Goal: Complete application form

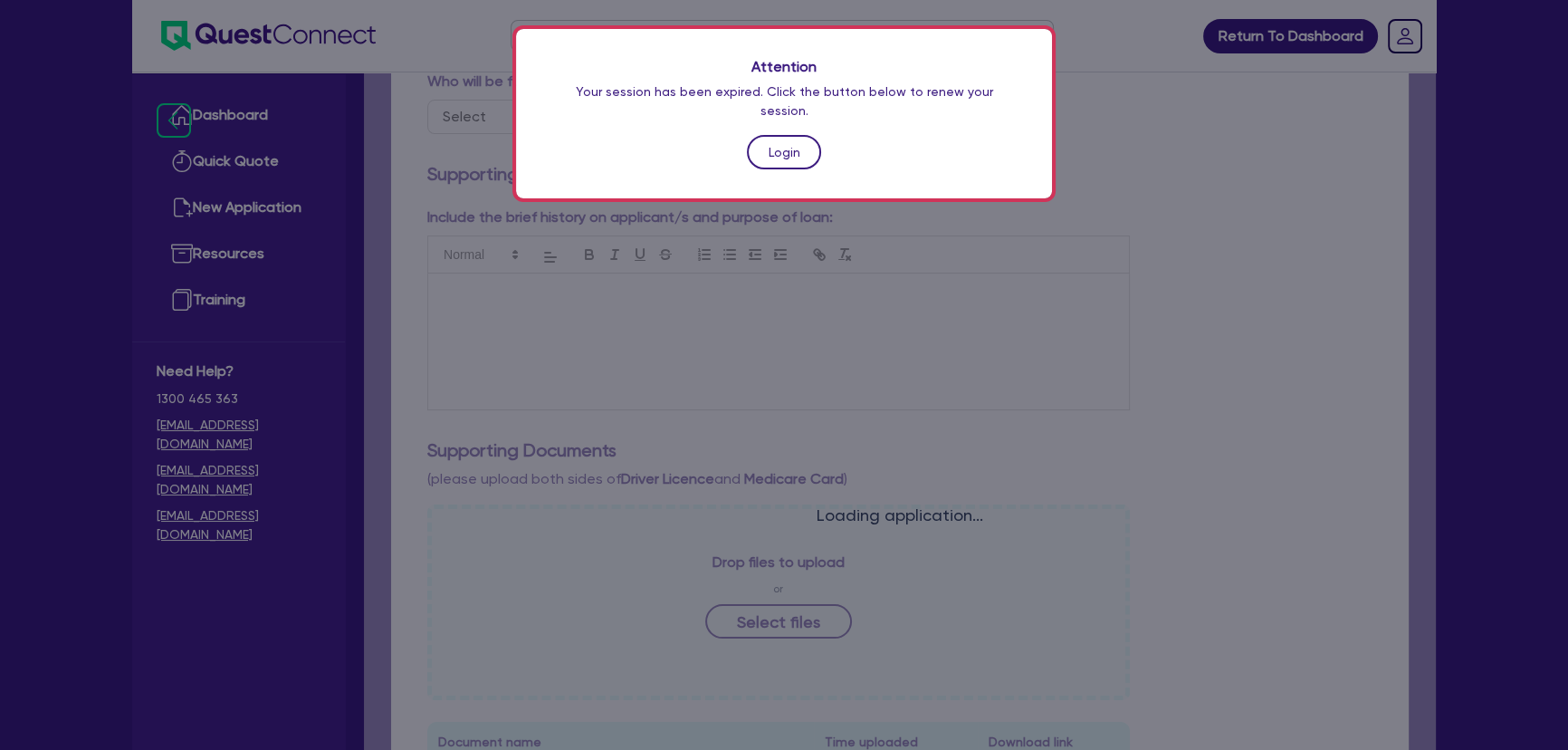
drag, startPoint x: 0, startPoint y: 0, endPoint x: 766, endPoint y: 143, distance: 779.2
click at [766, 143] on link "Login" at bounding box center [784, 152] width 74 height 34
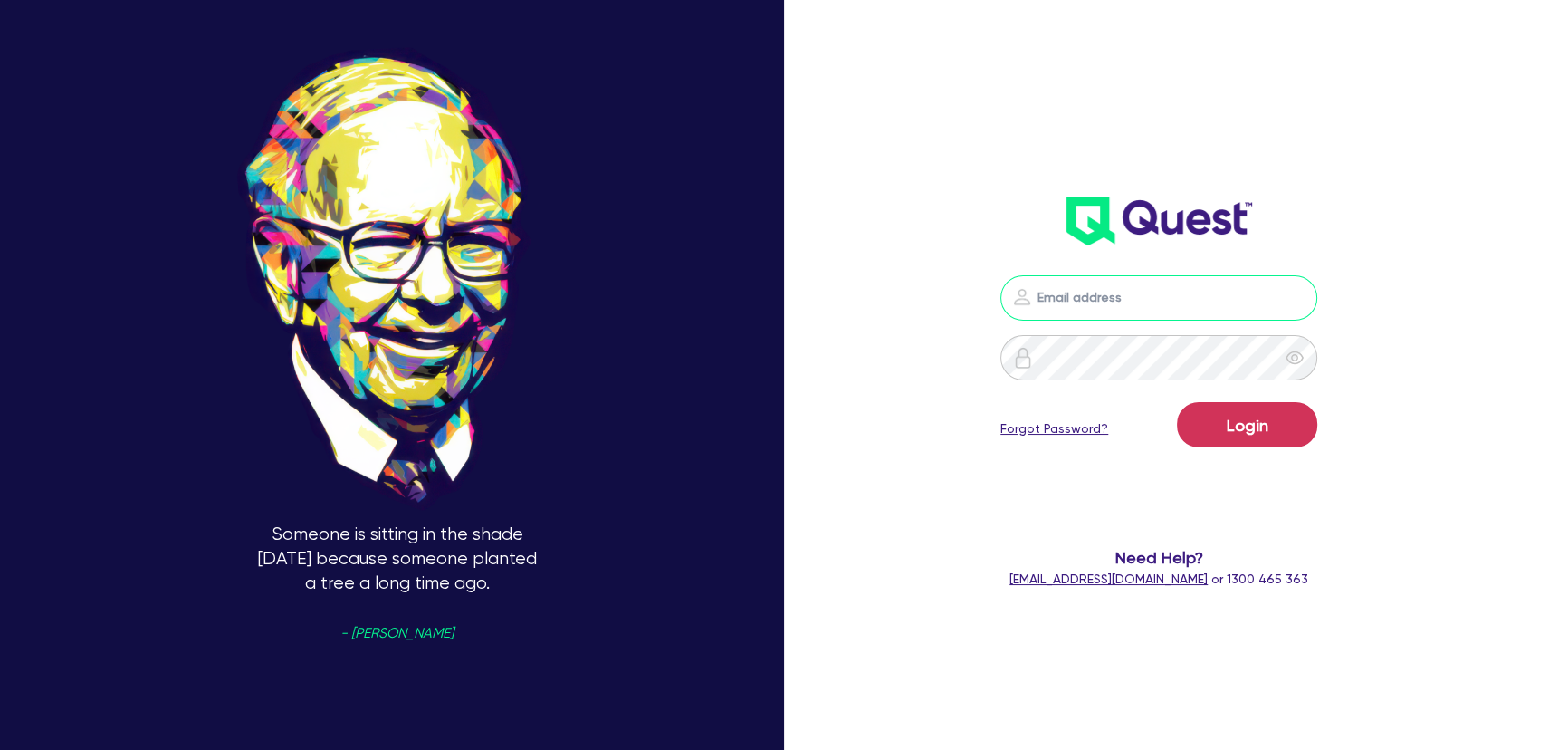
type input "[PERSON_NAME][EMAIL_ADDRESS][PERSON_NAME][DOMAIN_NAME]"
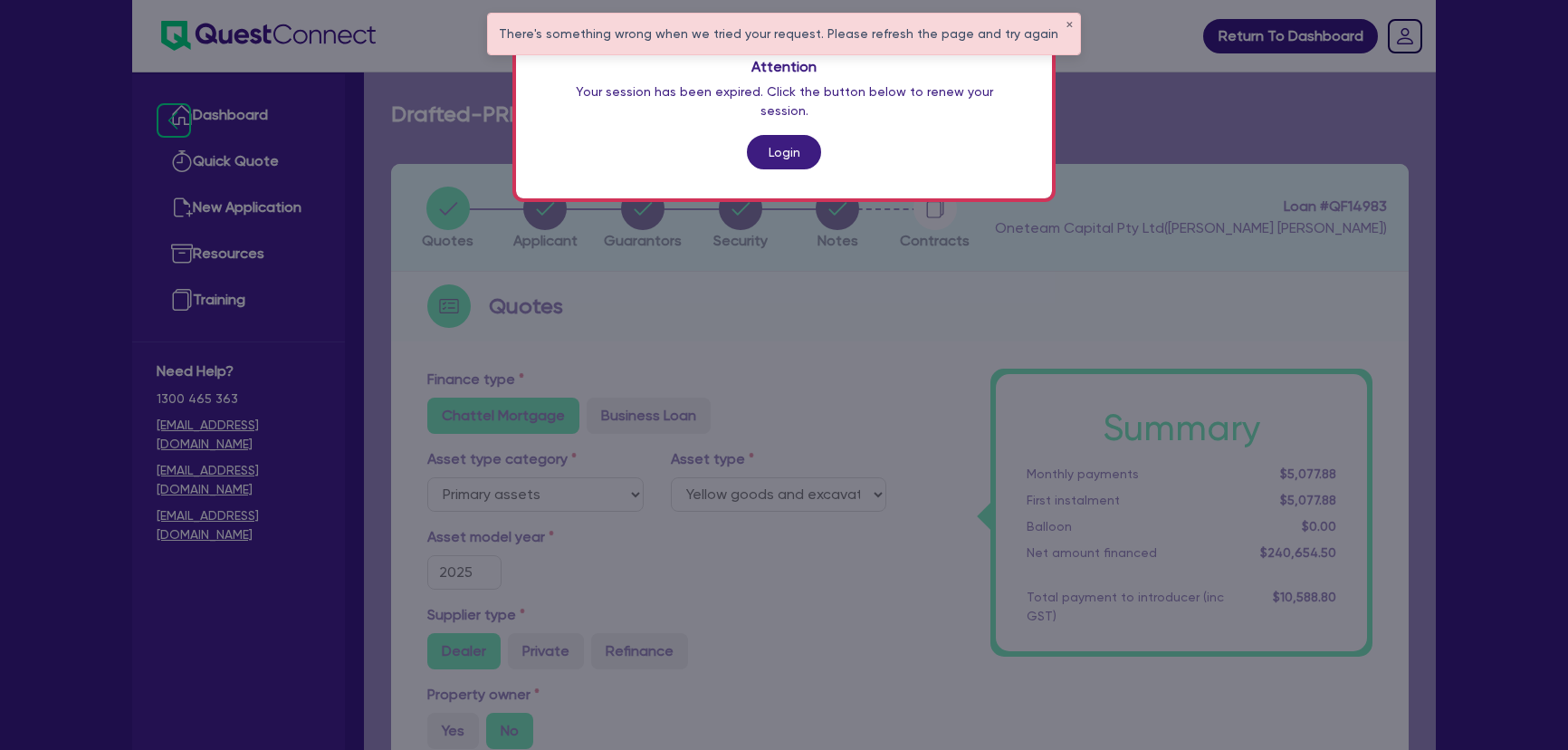
select select "PRIMARY_ASSETS"
select select "YELLOW_GOODS_AND_EXCAVATORS"
click at [753, 136] on link "Login" at bounding box center [784, 152] width 74 height 34
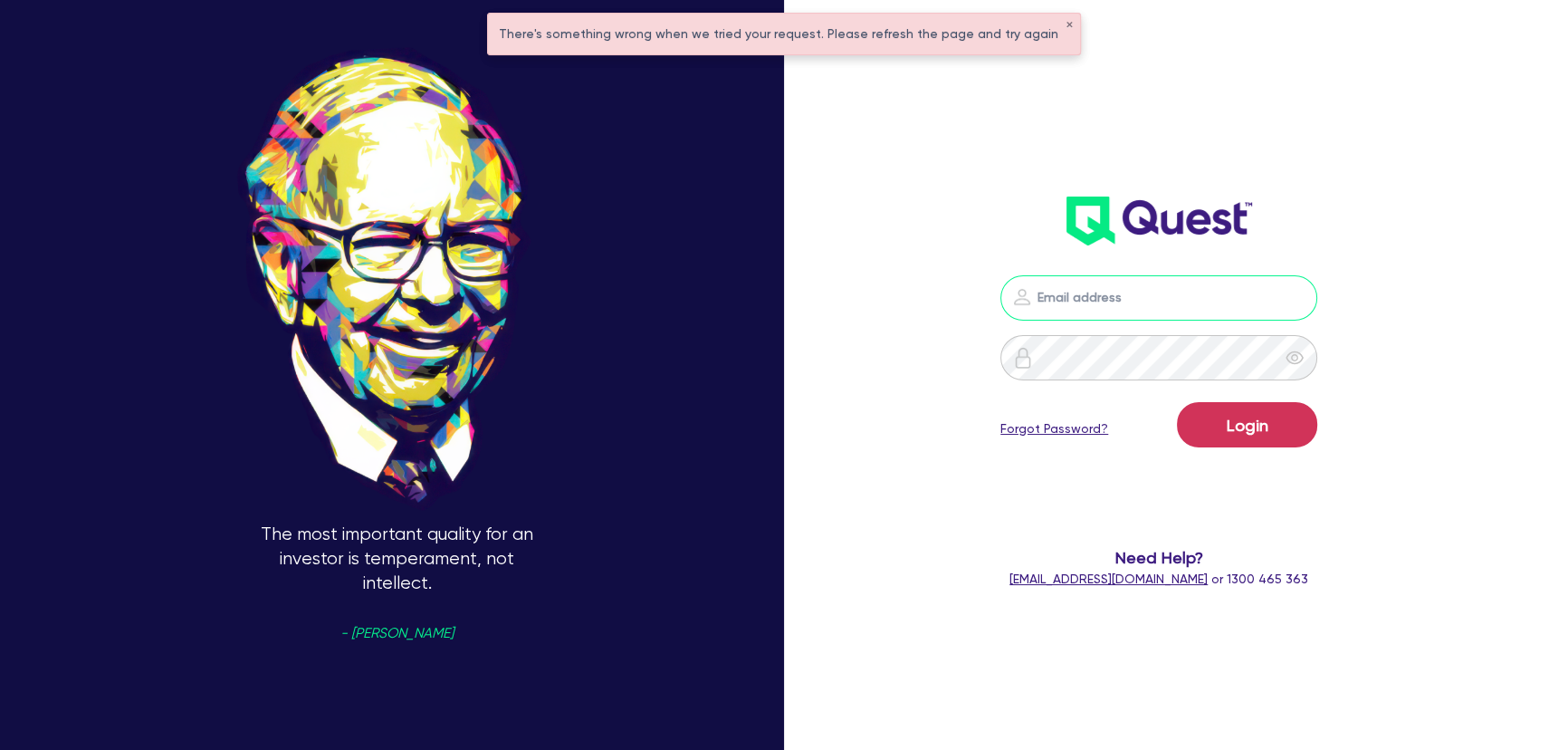
type input "[PERSON_NAME][EMAIL_ADDRESS][PERSON_NAME][DOMAIN_NAME]"
click at [1261, 425] on button "Login" at bounding box center [1247, 425] width 140 height 45
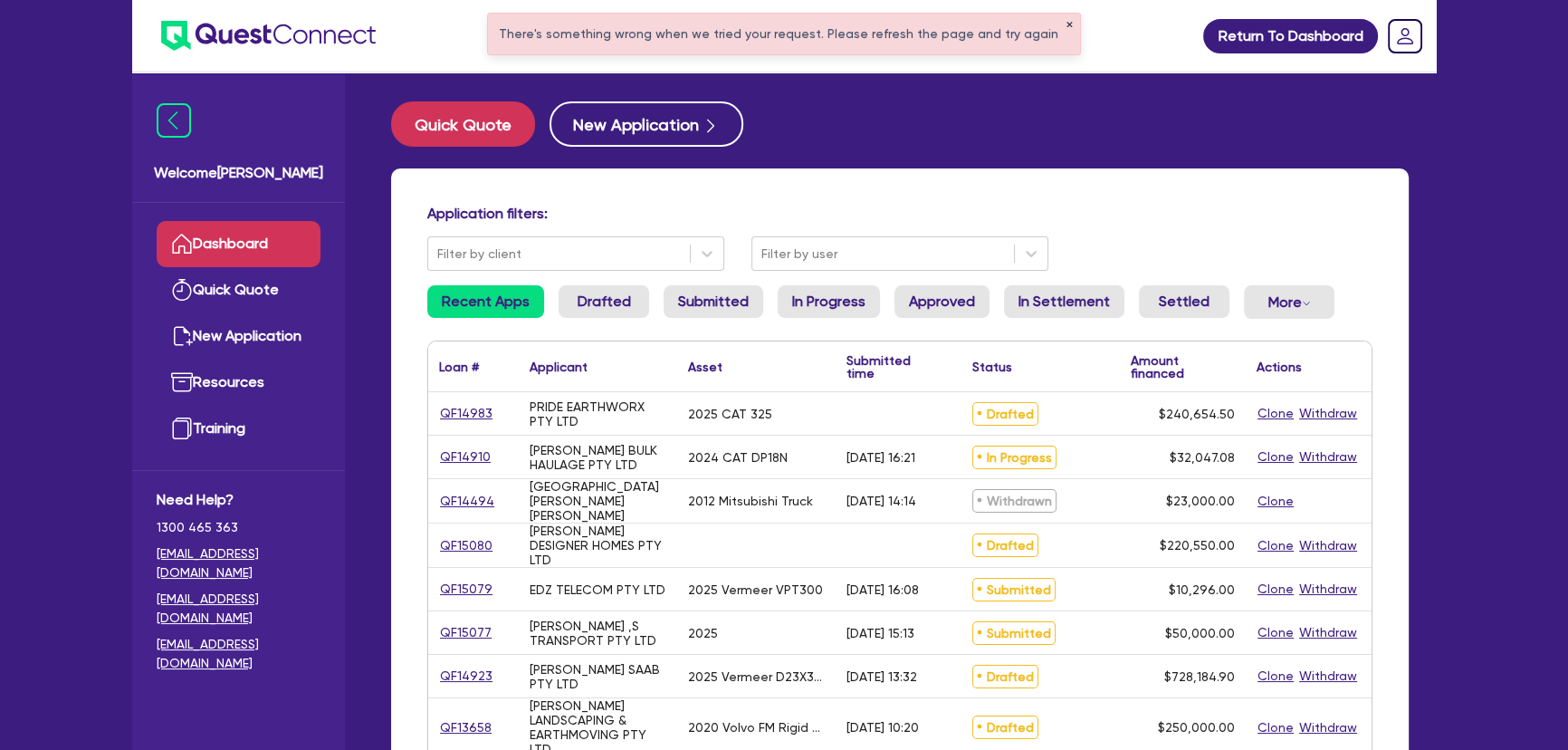
click at [1065, 26] on button "✕" at bounding box center [1068, 25] width 7 height 9
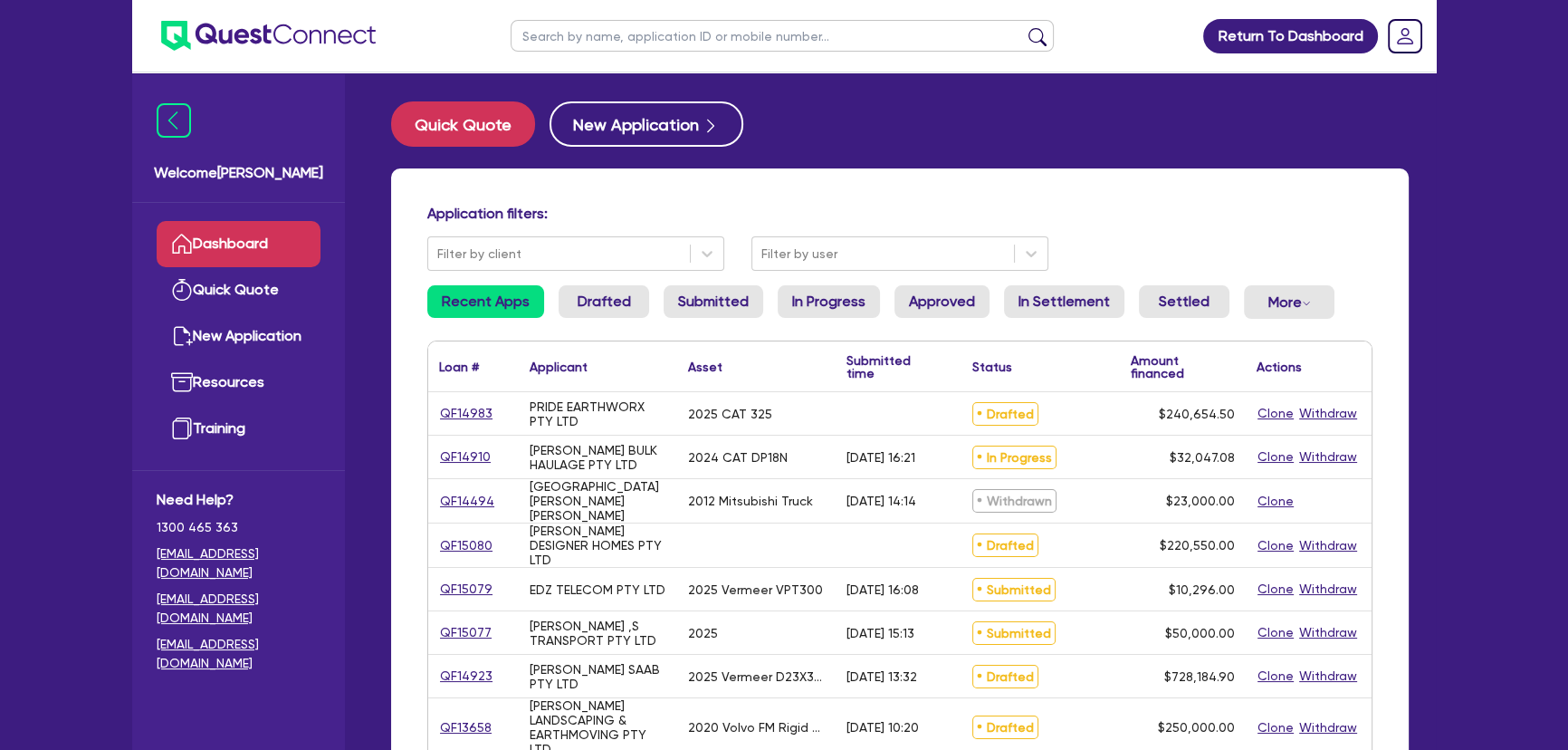
click at [794, 40] on input "text" at bounding box center [782, 35] width 543 height 31
paste input "[PERSON_NAME][DEMOGRAPHIC_DATA]"
type input "[PERSON_NAME][DEMOGRAPHIC_DATA]"
click at [1023, 27] on button "submit" at bounding box center [1038, 40] width 29 height 25
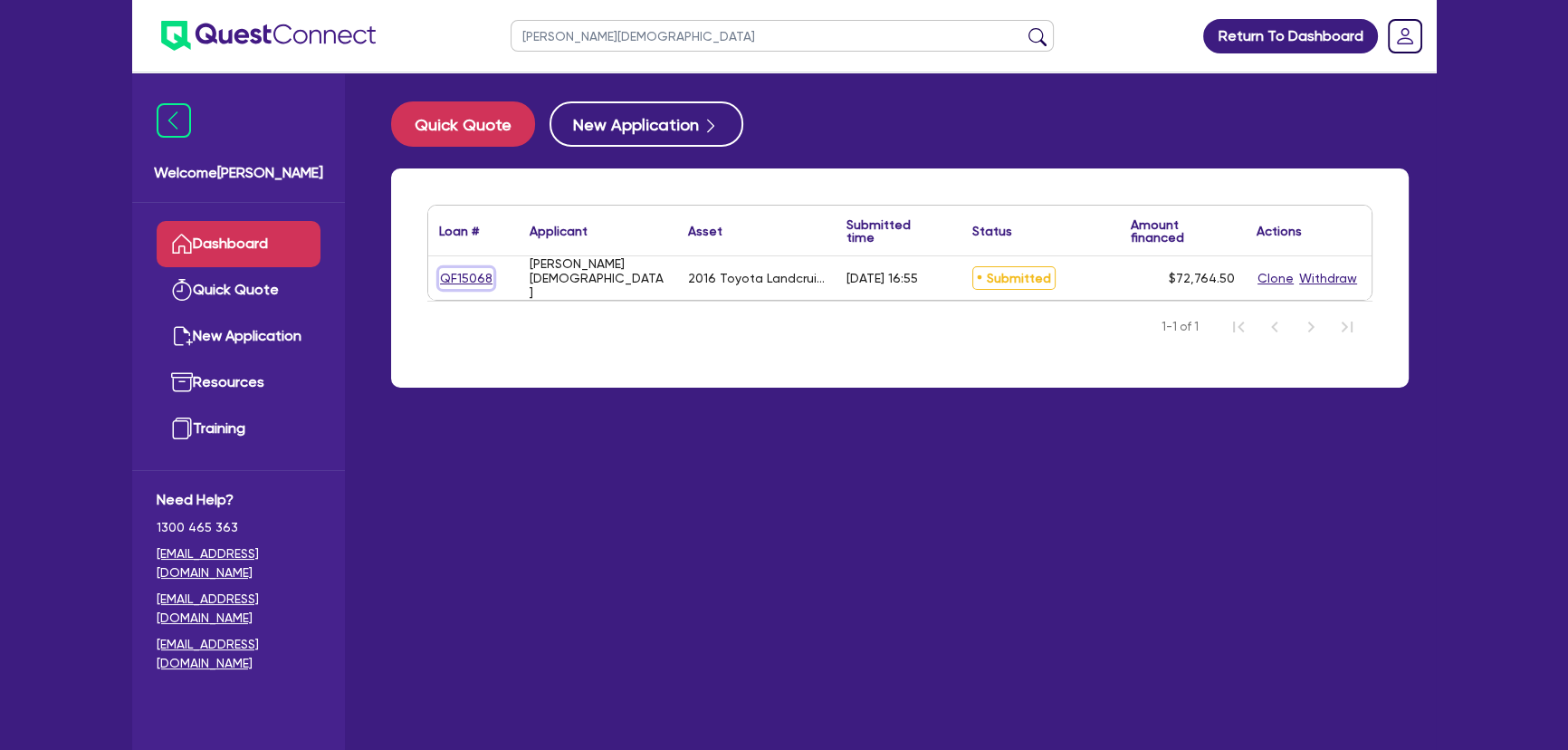
click at [448, 287] on link "QF15068" at bounding box center [466, 277] width 54 height 21
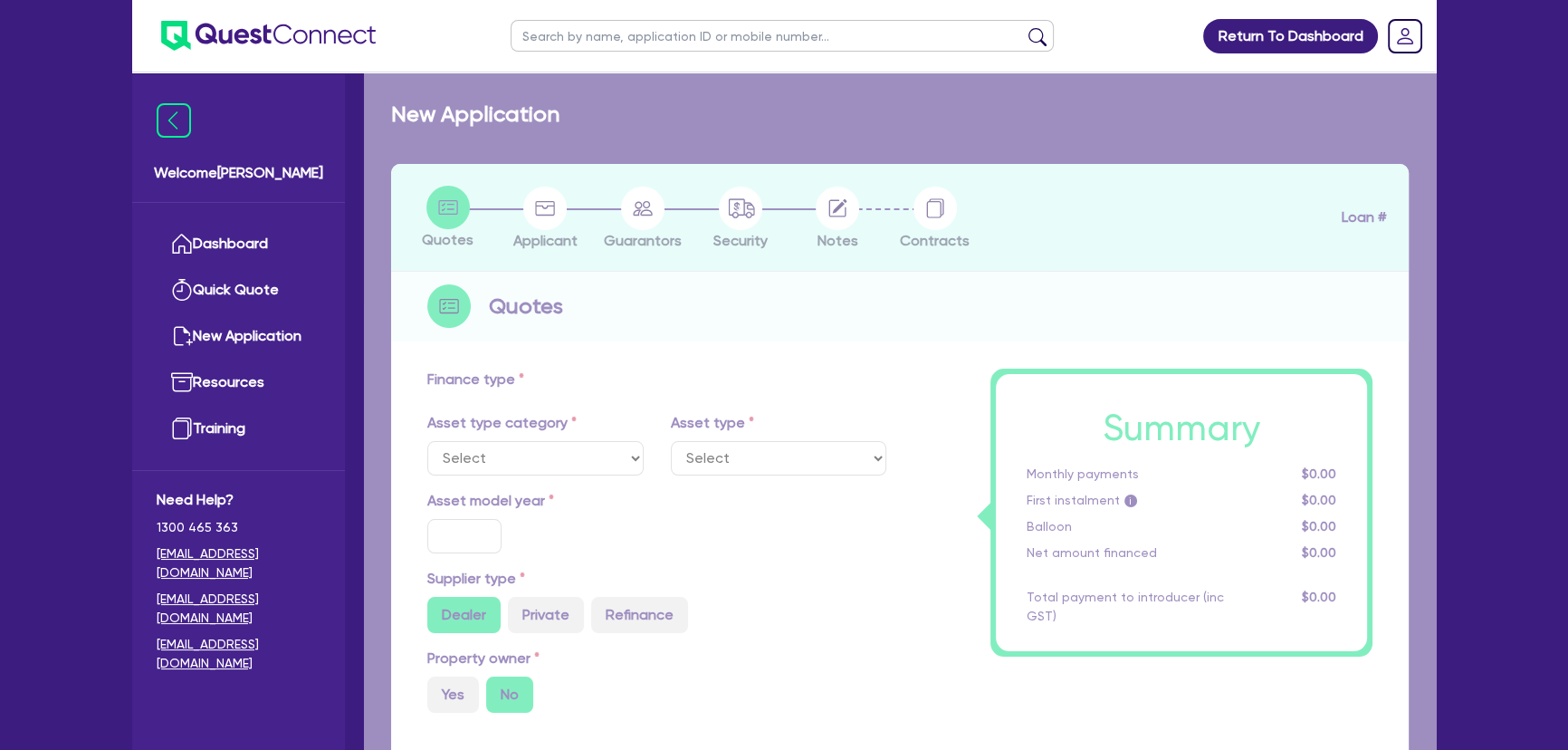
select select "CARS_AND_LIGHT_TRUCKS"
type input "2016"
radio input "false"
radio input "true"
type input "90,000"
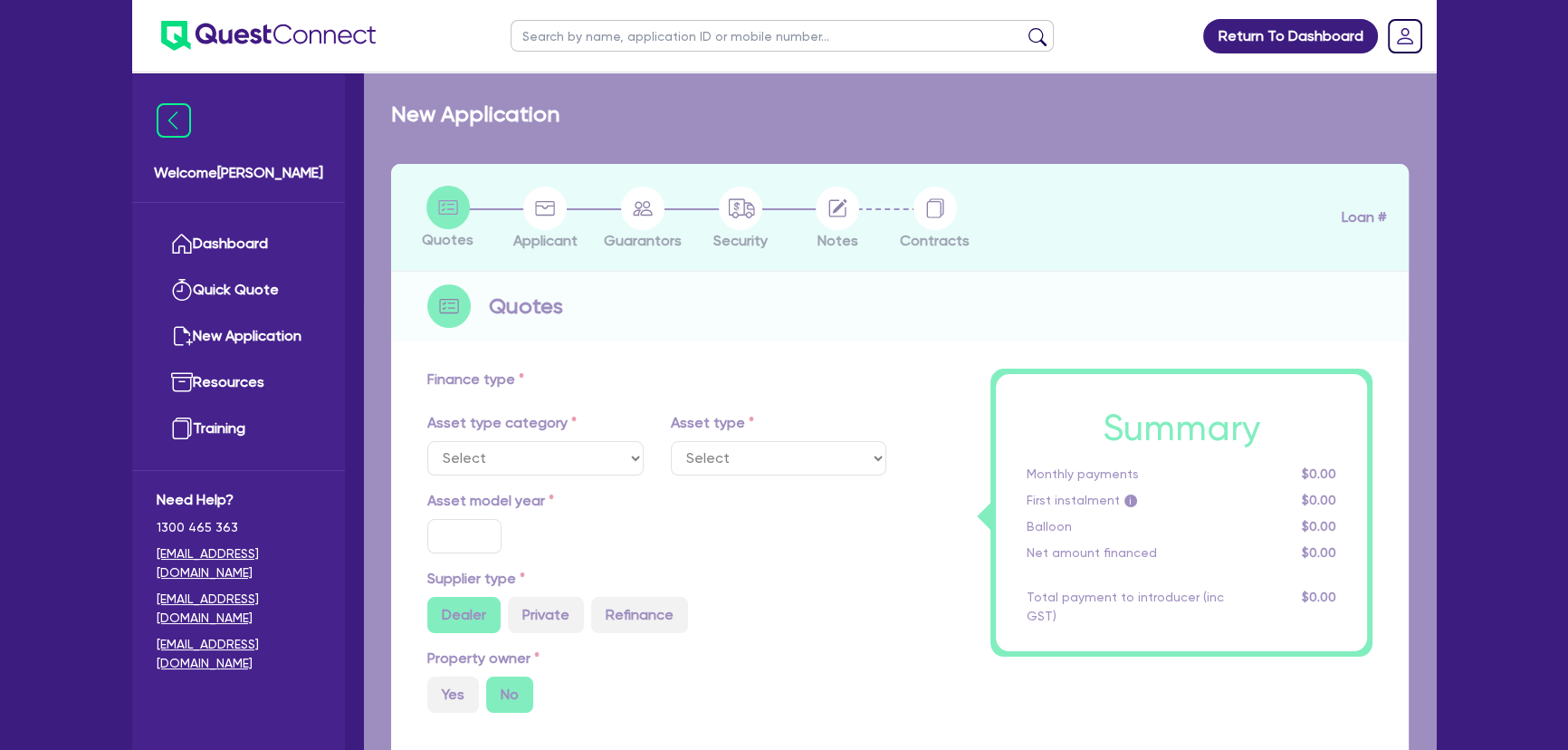
type input "18,000"
type input "8"
type input "5,821.16"
type input "11.4"
type input "695"
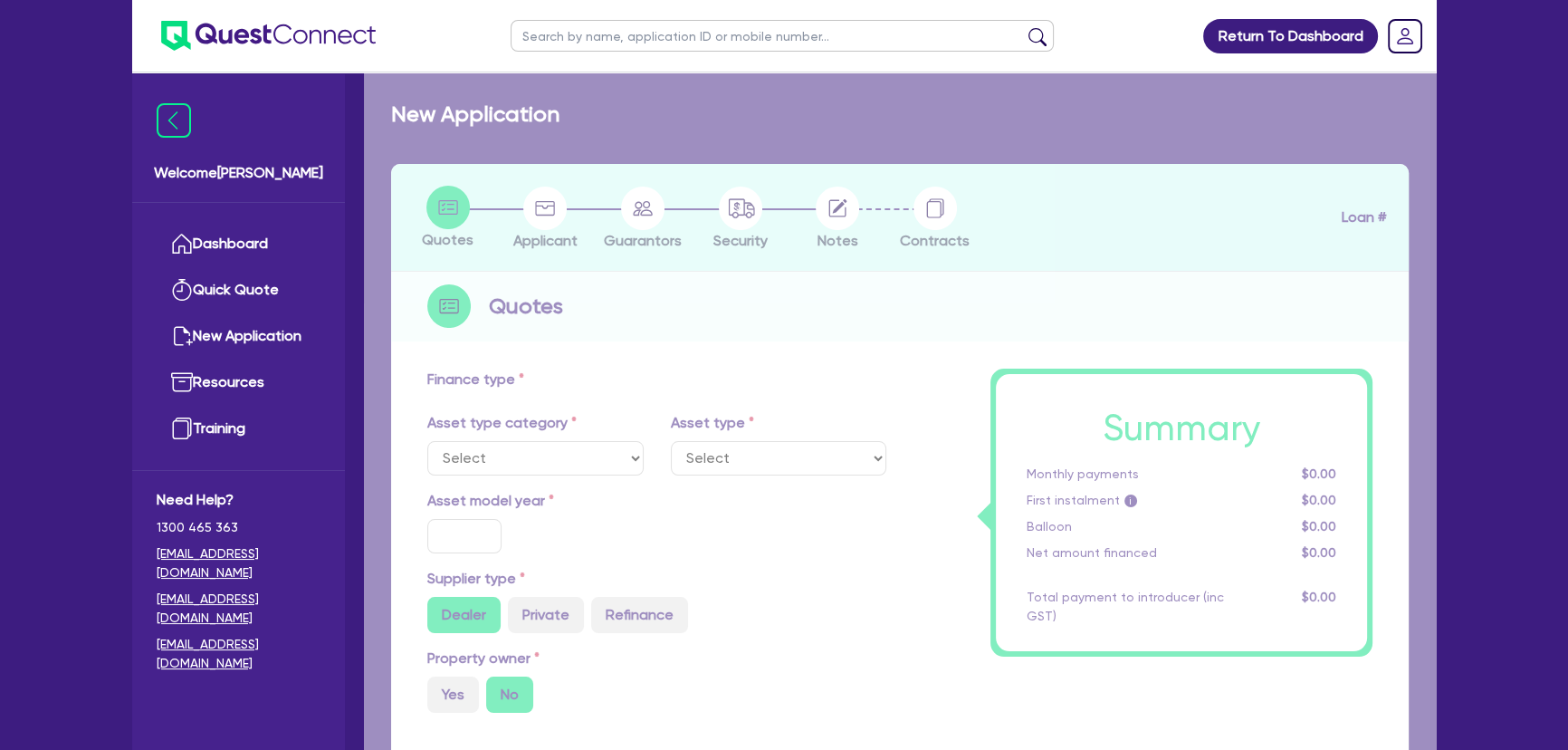
type input "1,000"
select select "PASSENGER_VEHICLES"
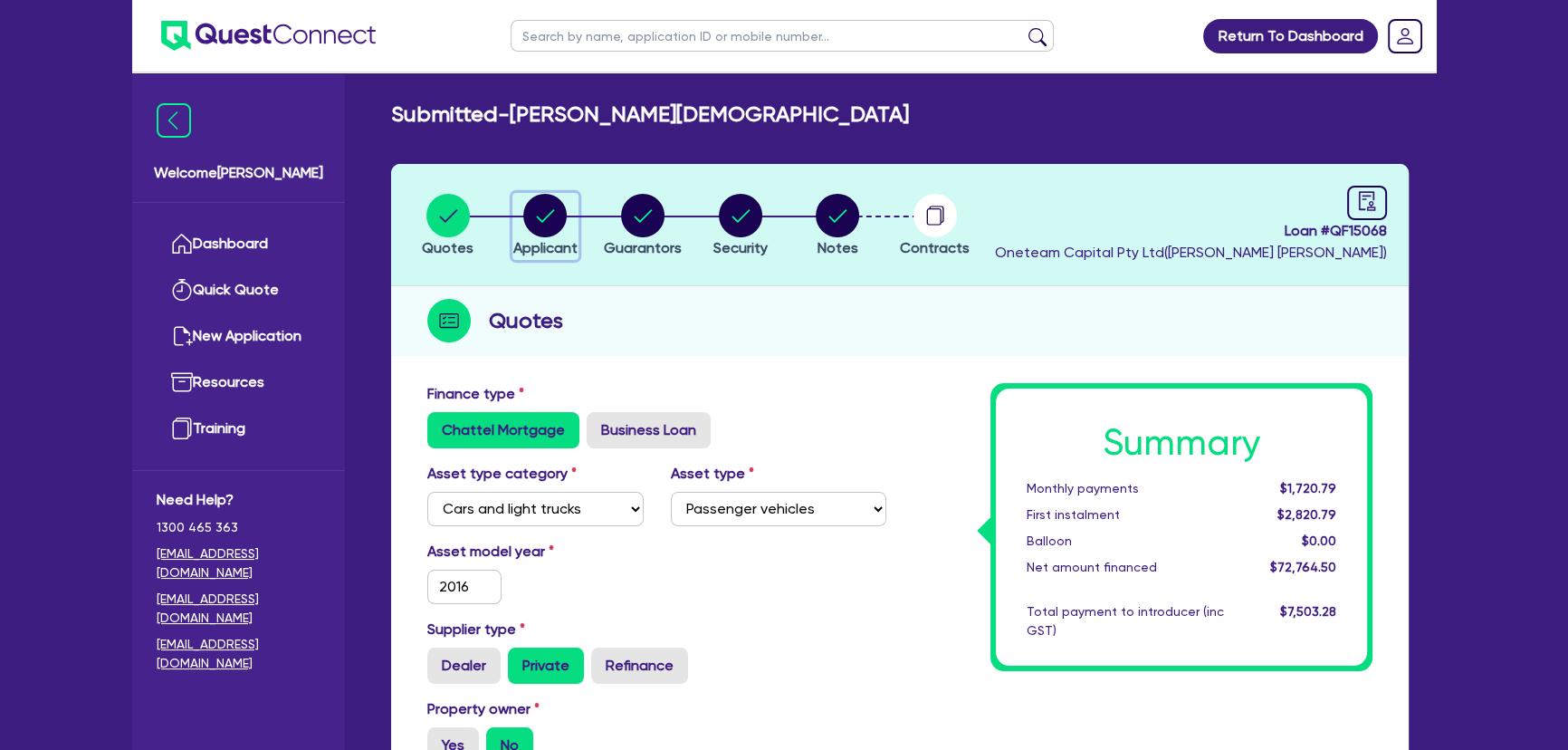
click at [561, 219] on circle "button" at bounding box center [545, 216] width 43 height 43
select select "SOLE_TRADER"
select select "BUILDING_CONSTRUCTION"
select select "BUSINESSES_LARGE_CONSTRUCTION_PROJECTS"
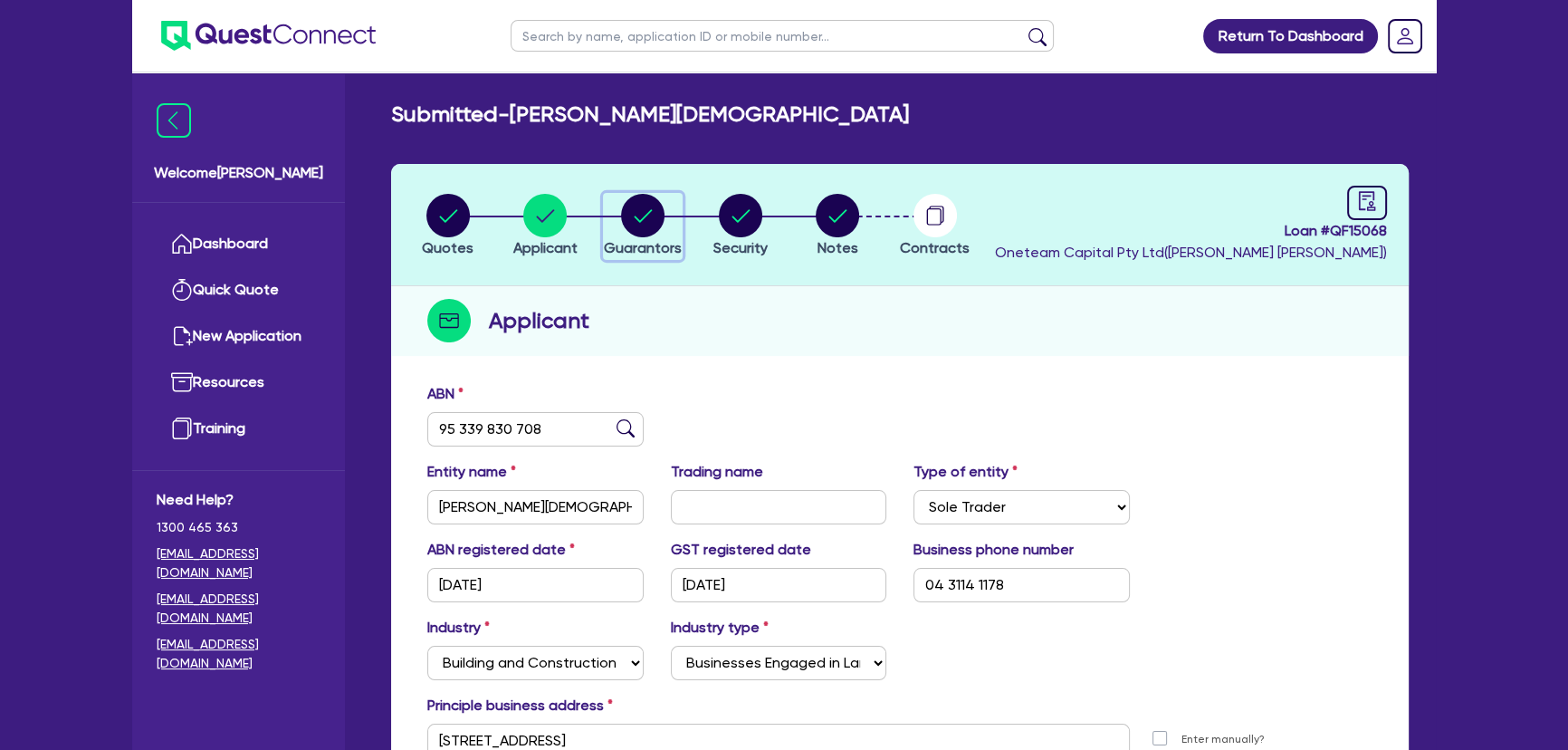
click at [633, 217] on circle "button" at bounding box center [643, 216] width 43 height 43
select select "MR"
select select "VIC"
select select "SINGLE"
select select "CASH"
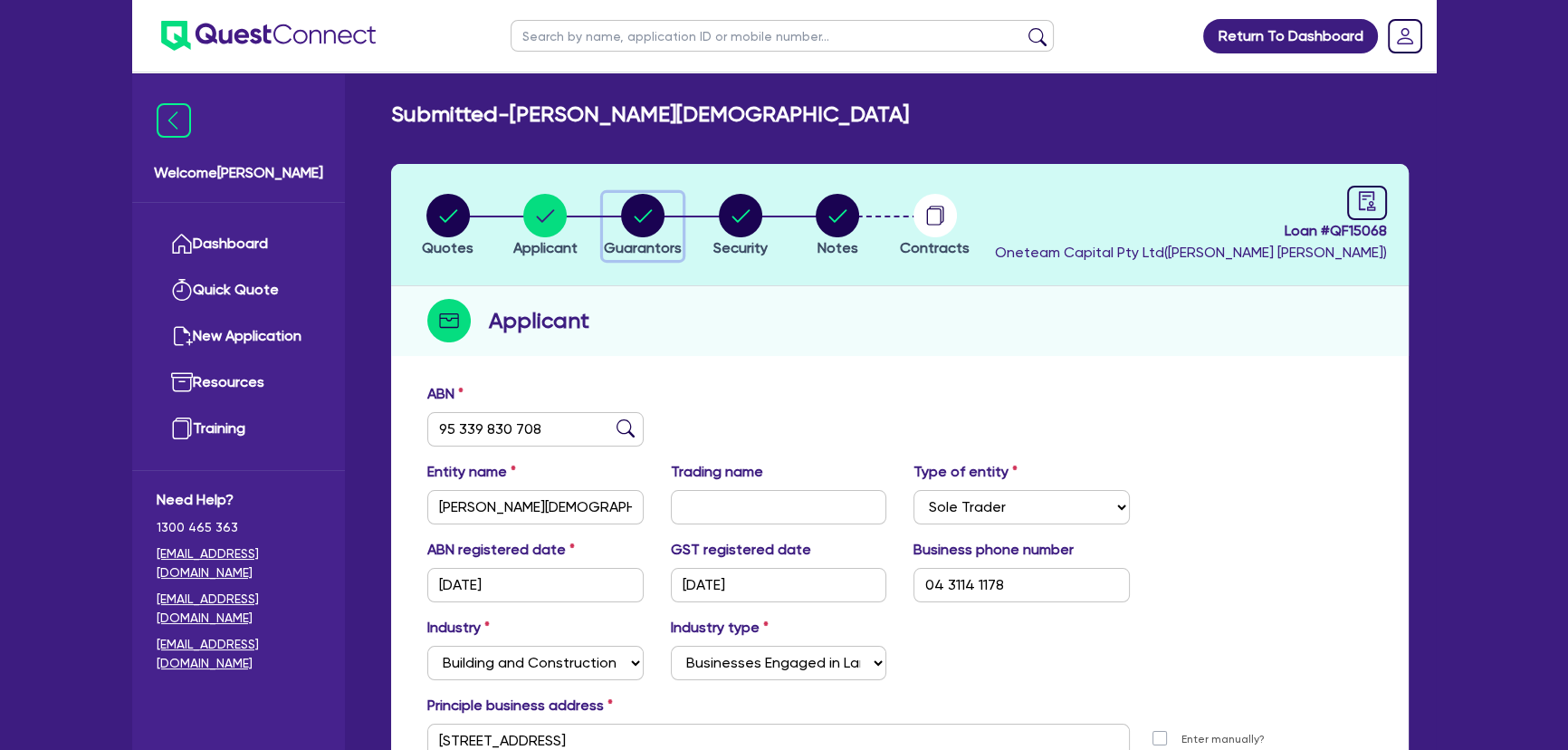
select select "VEHICLE"
select select "HOUSEHOLD_PERSONAL"
select select "TRUCK"
select select "EQUIPMENT"
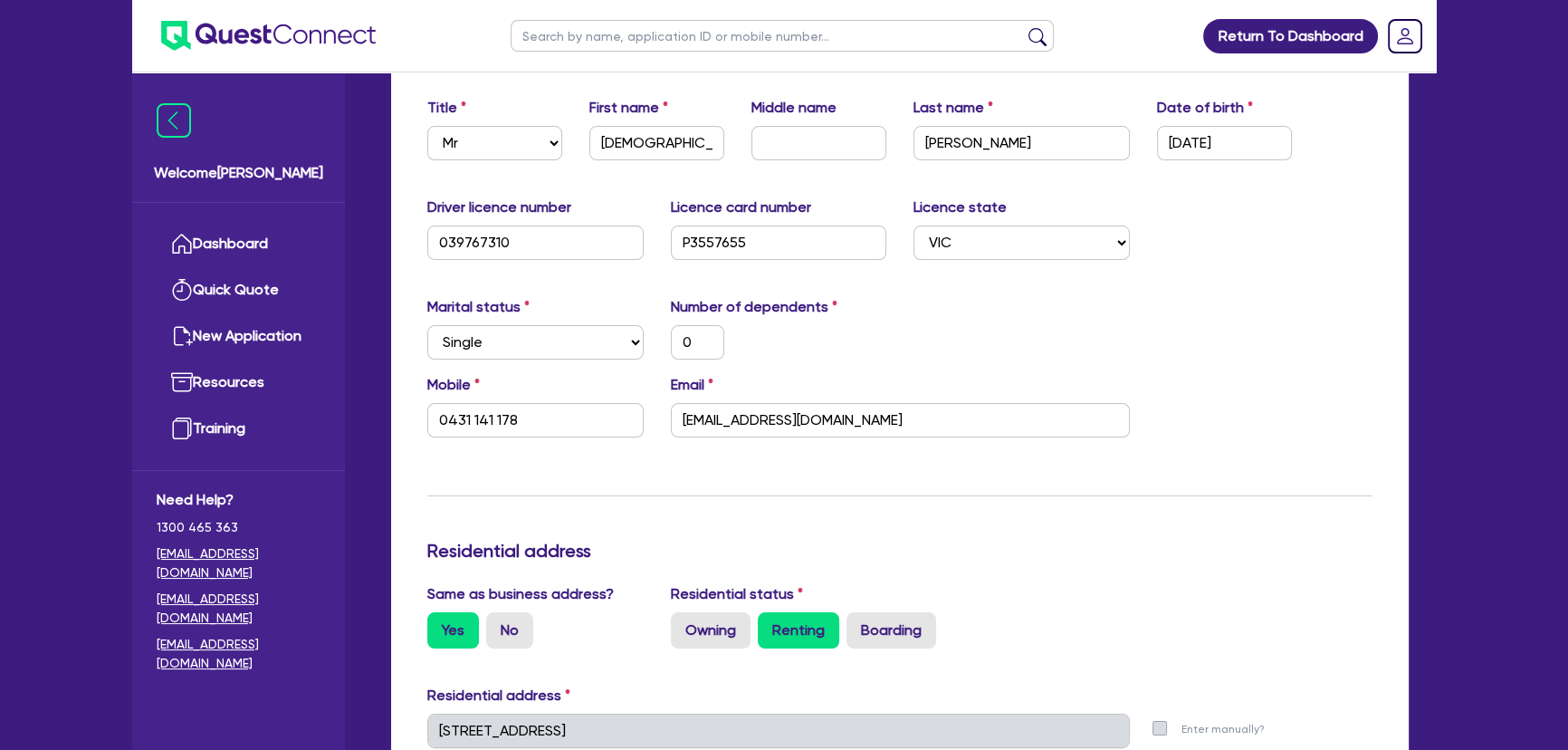
scroll to position [81, 0]
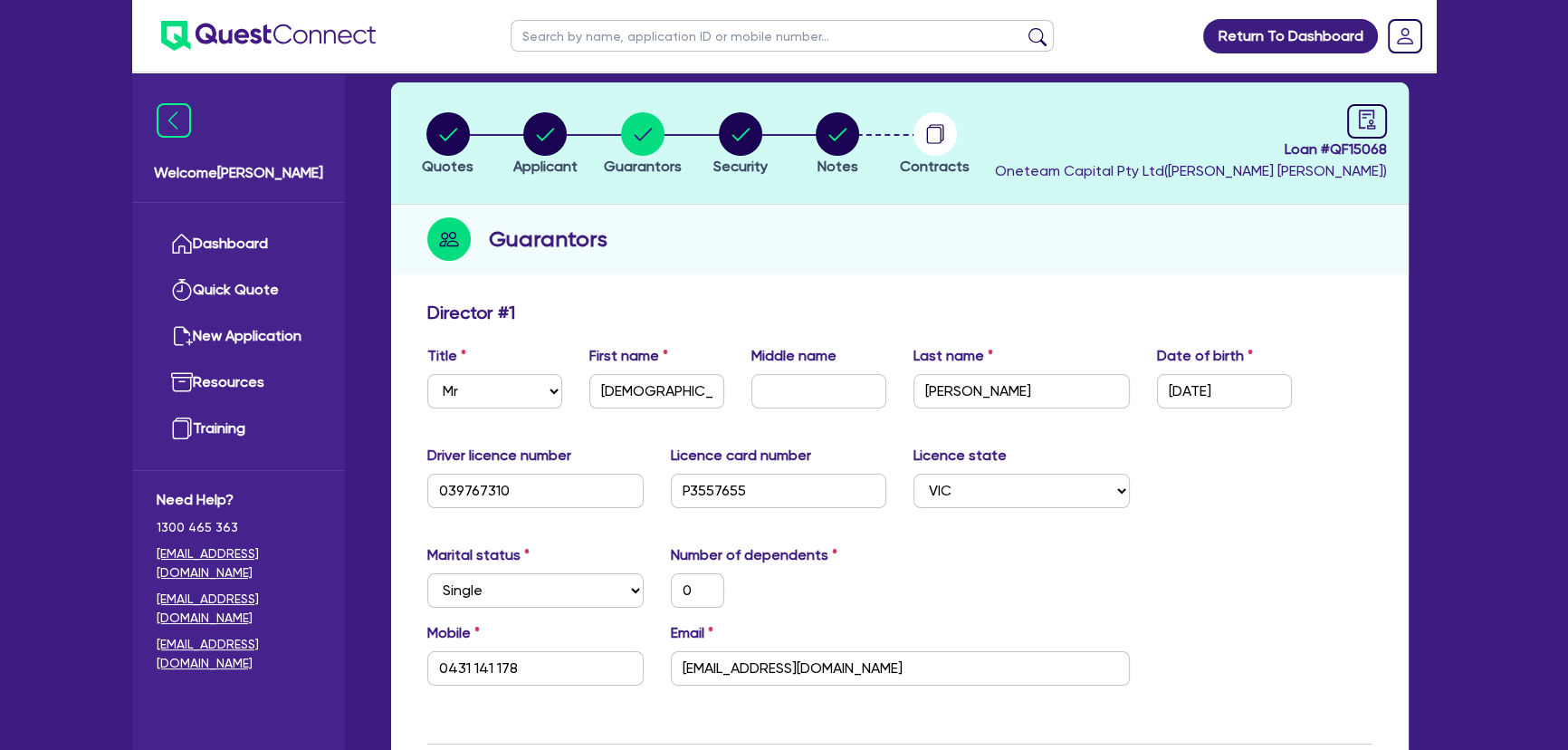
click at [1365, 101] on header "Quotes Applicant [GEOGRAPHIC_DATA] Security Notes Contracts Loan # QF15068 Onet…" at bounding box center [900, 143] width 1017 height 123
click at [1361, 116] on icon "audit" at bounding box center [1366, 119] width 17 height 19
select select "SUBMITTED_NEW"
select select "Other"
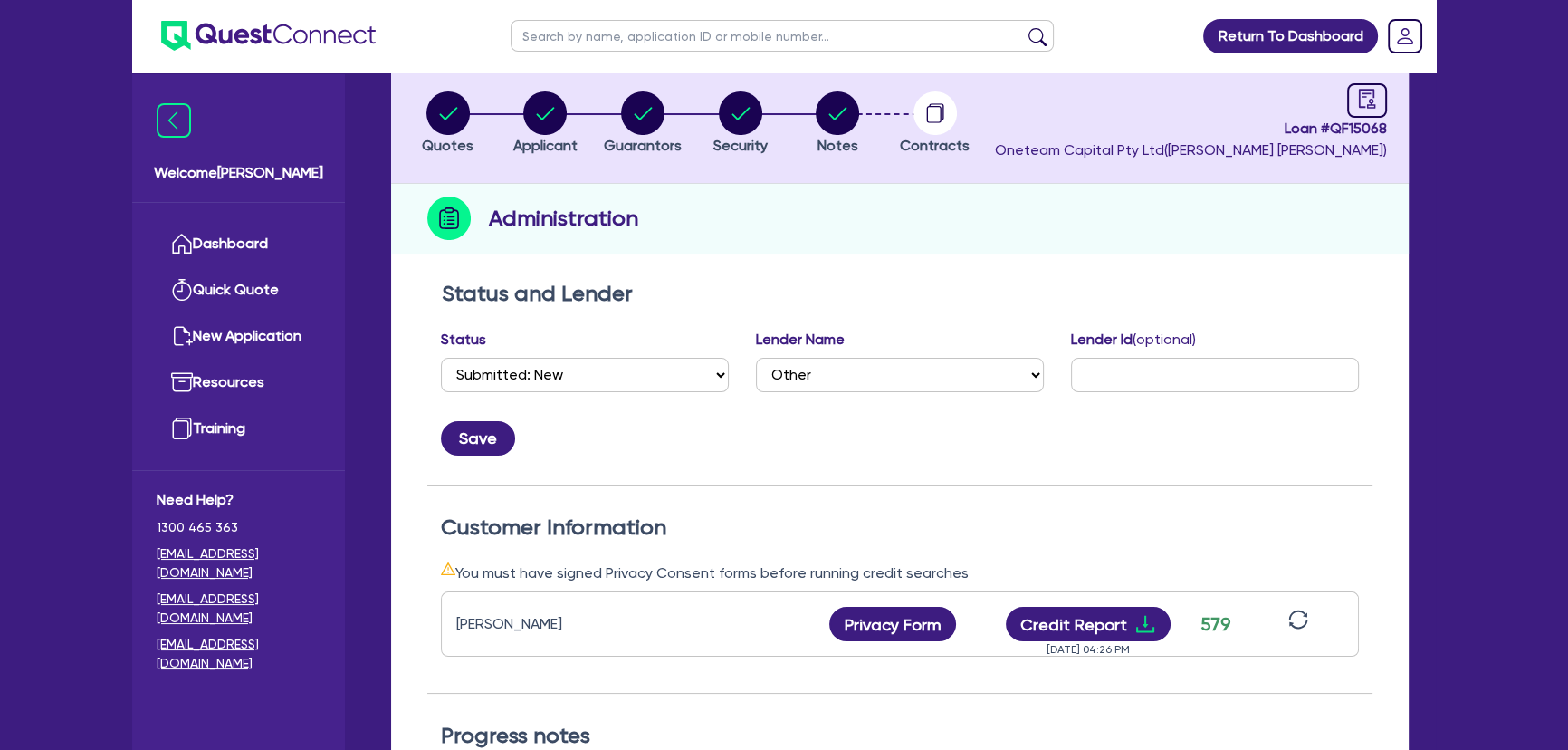
scroll to position [246, 0]
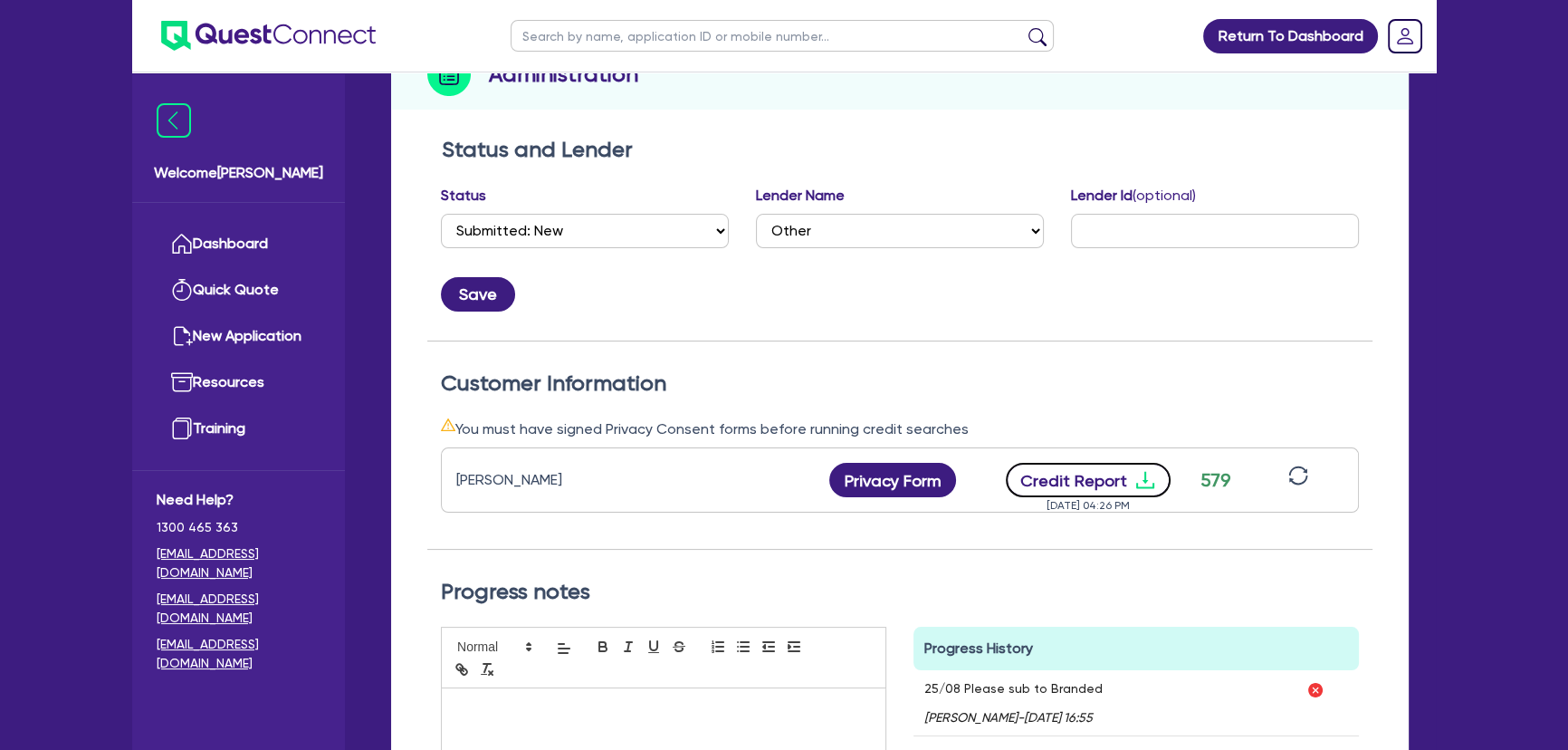
click at [1143, 475] on icon "download" at bounding box center [1145, 480] width 18 height 18
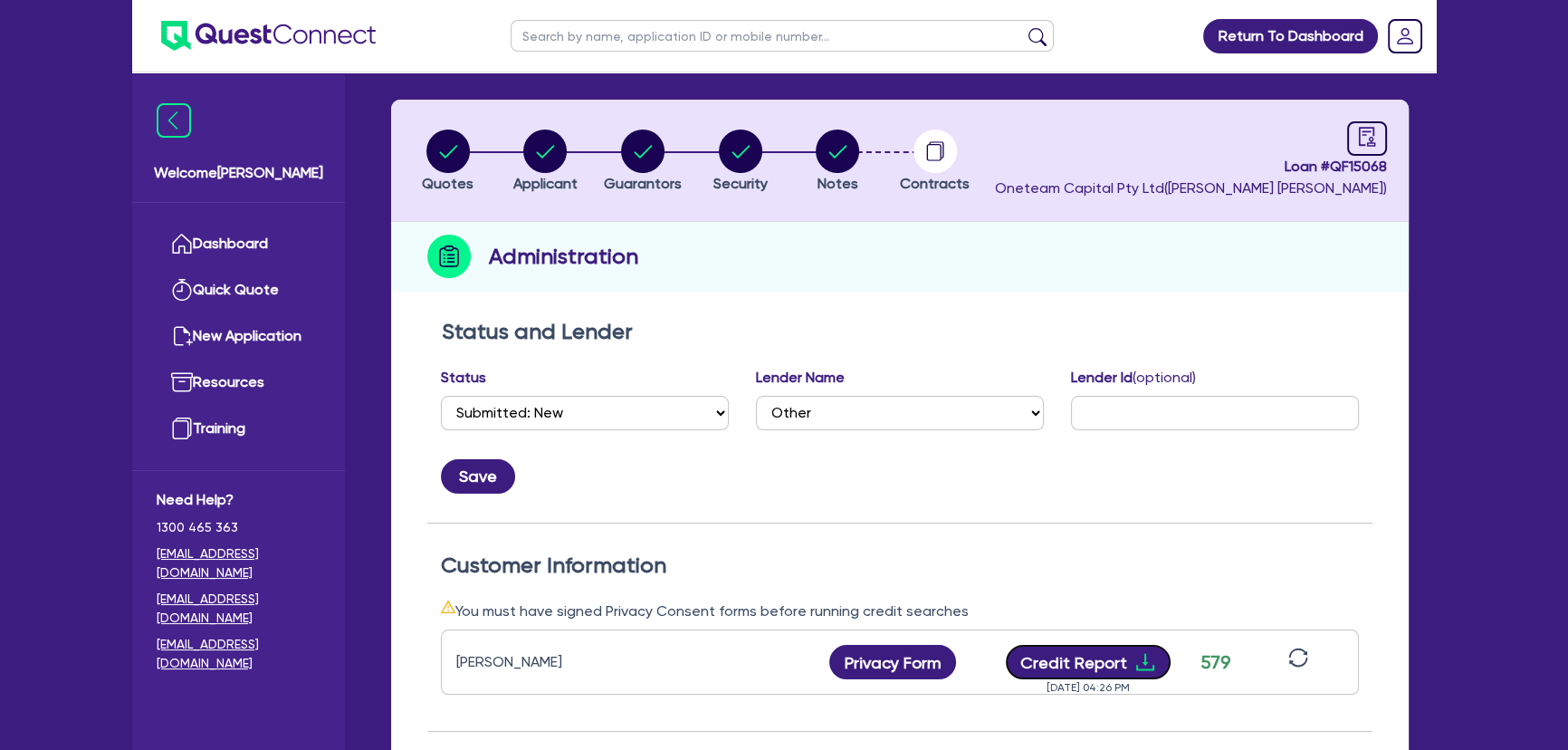
scroll to position [476, 0]
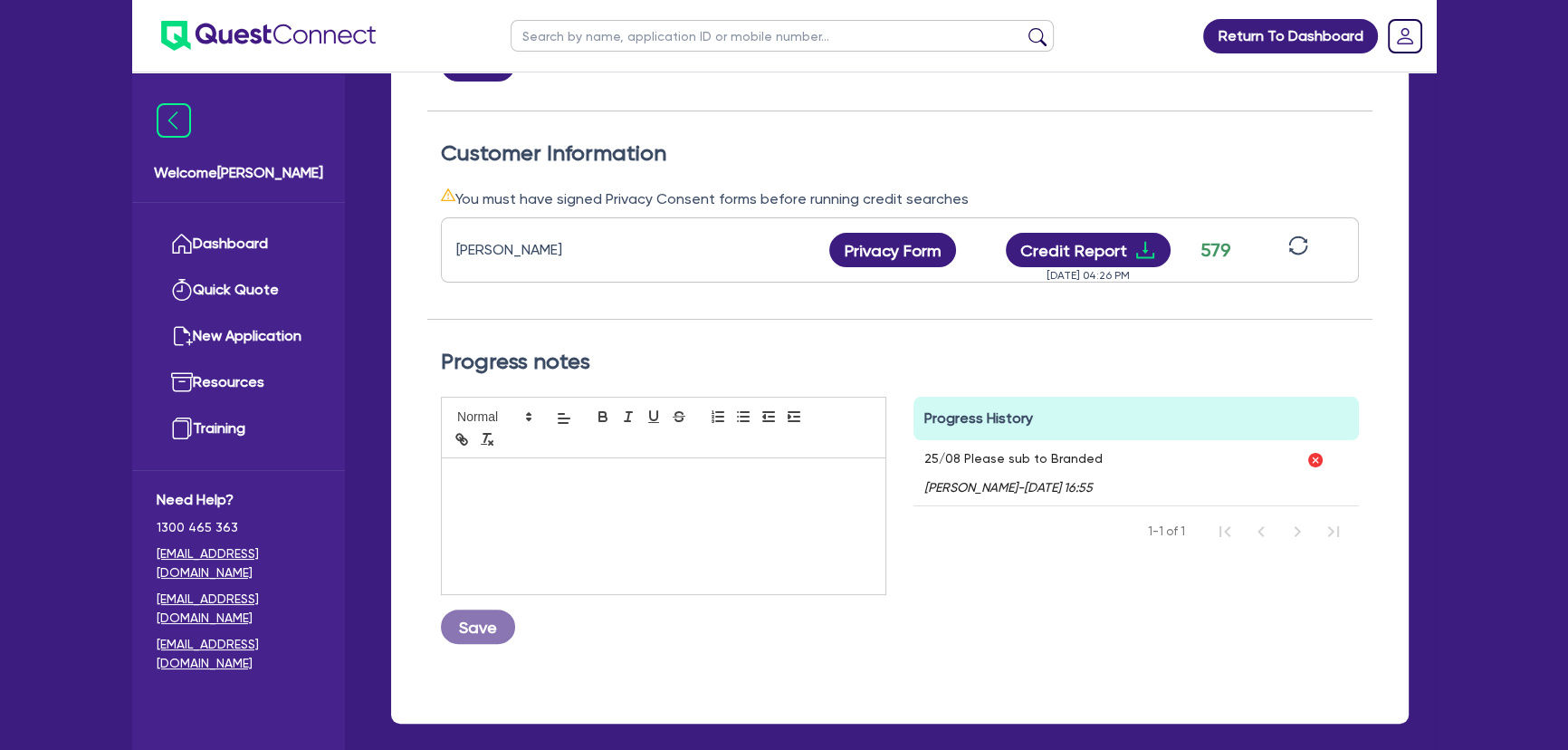
click at [1446, 397] on div "Return To Dashboard Edit Profile Logout Welcome [PERSON_NAME] Quick Quote New A…" at bounding box center [784, 178] width 1331 height 1310
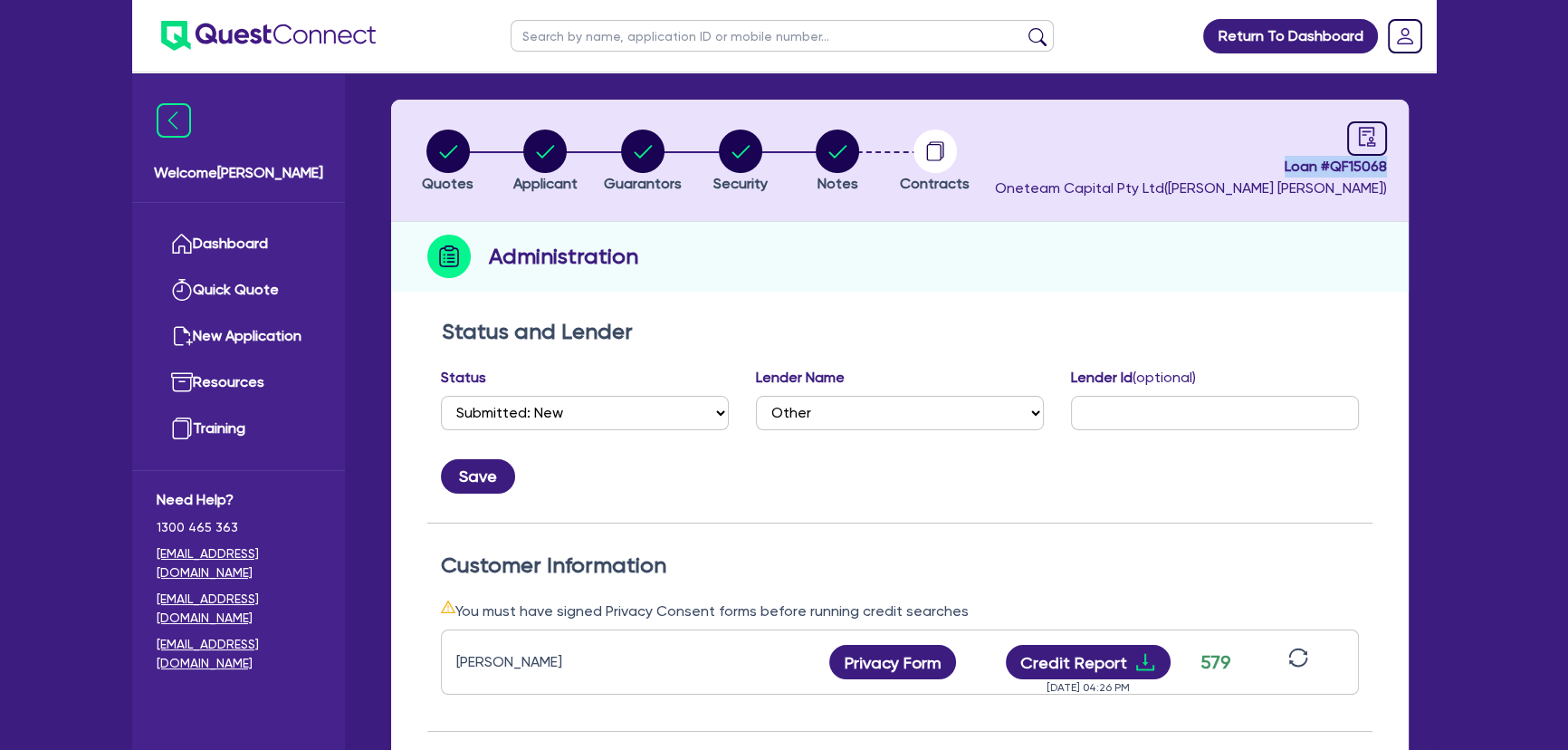
drag, startPoint x: 1273, startPoint y: 161, endPoint x: 1475, endPoint y: 160, distance: 202.0
click at [1475, 160] on div "Return To Dashboard Edit Profile Logout Welcome [PERSON_NAME] Quick Quote New A…" at bounding box center [784, 590] width 1568 height 1310
copy span "Loan # QF15068"
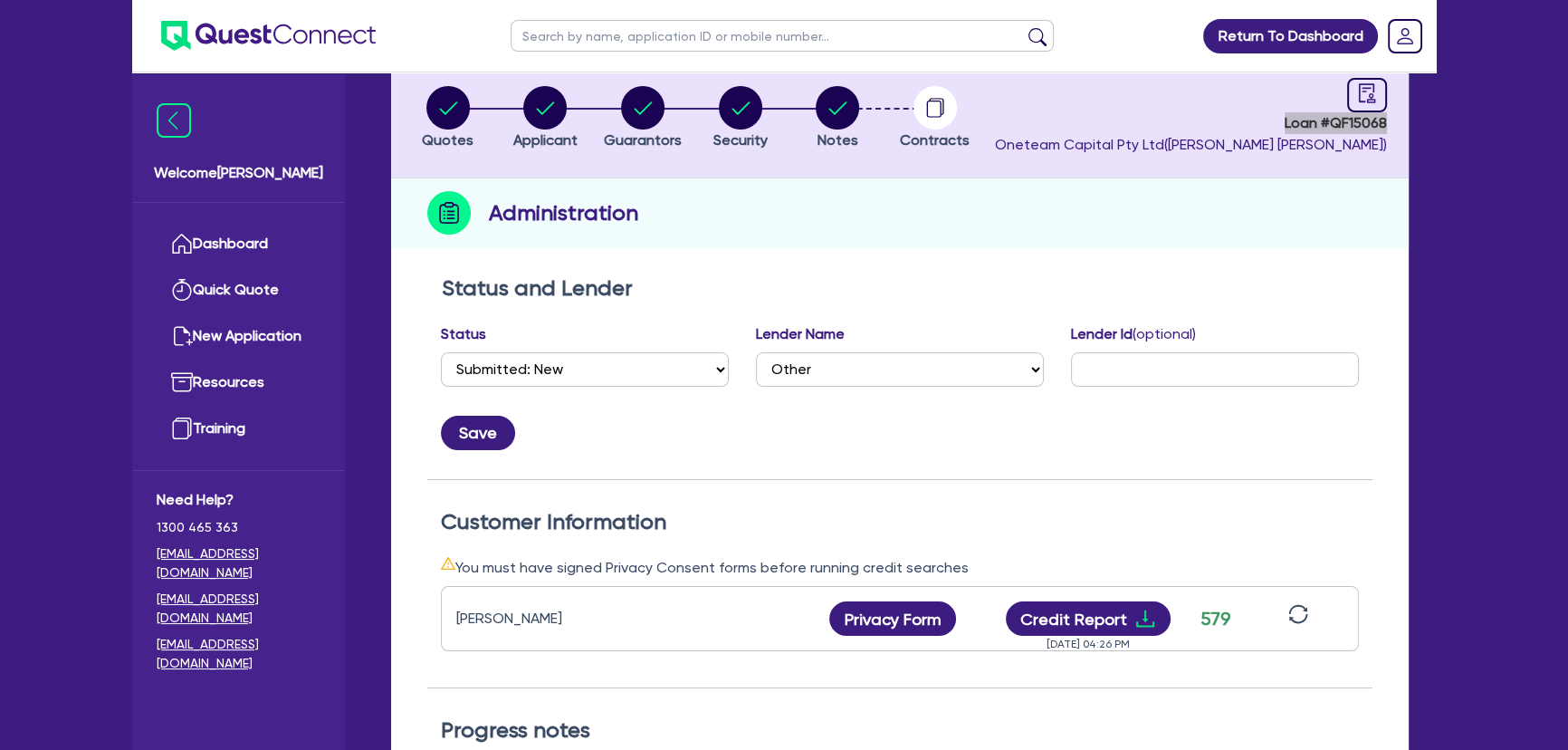
scroll to position [0, 0]
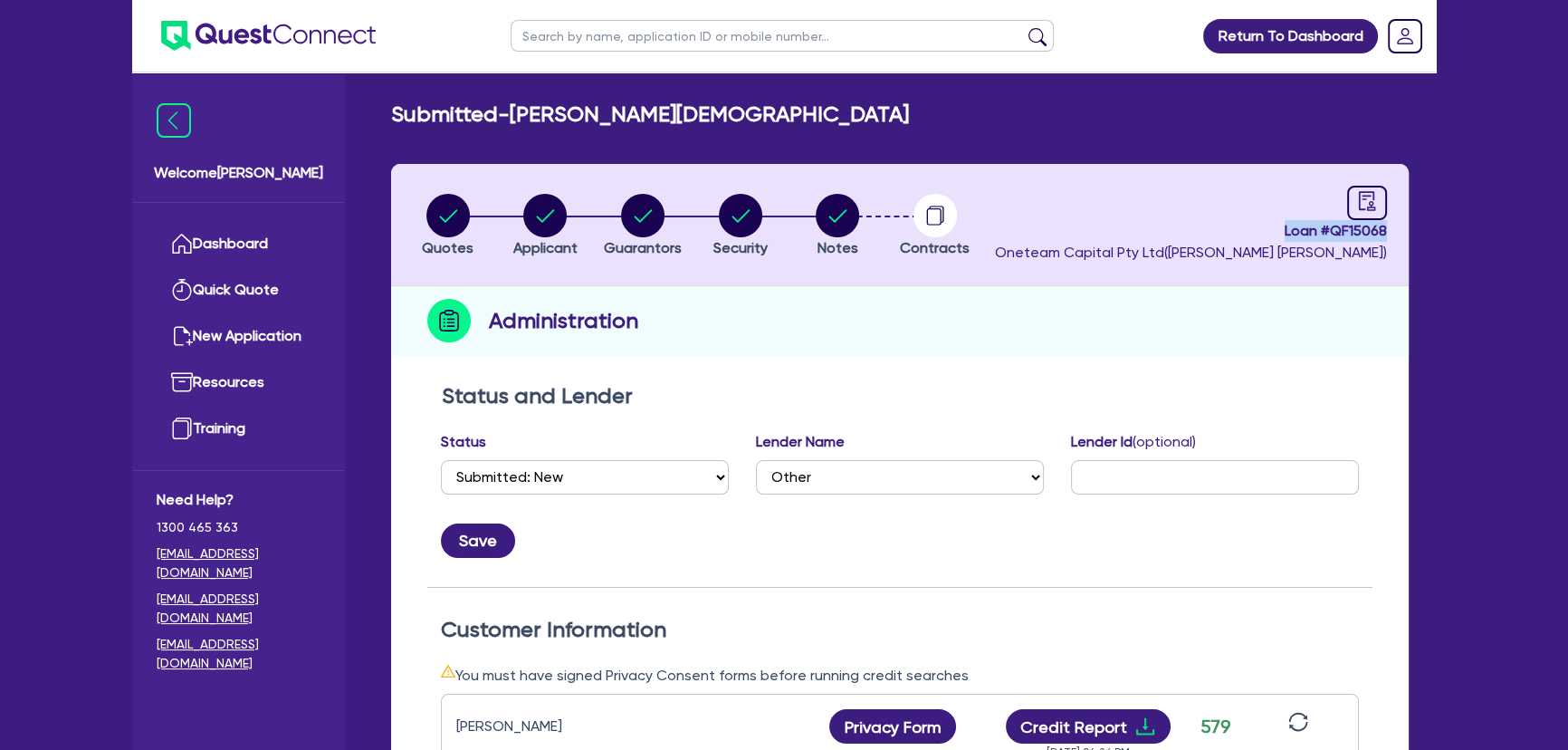
click at [1262, 220] on span "Loan # QF15068" at bounding box center [1191, 230] width 392 height 22
click at [832, 241] on span "Notes" at bounding box center [838, 248] width 41 height 18
select select "Other"
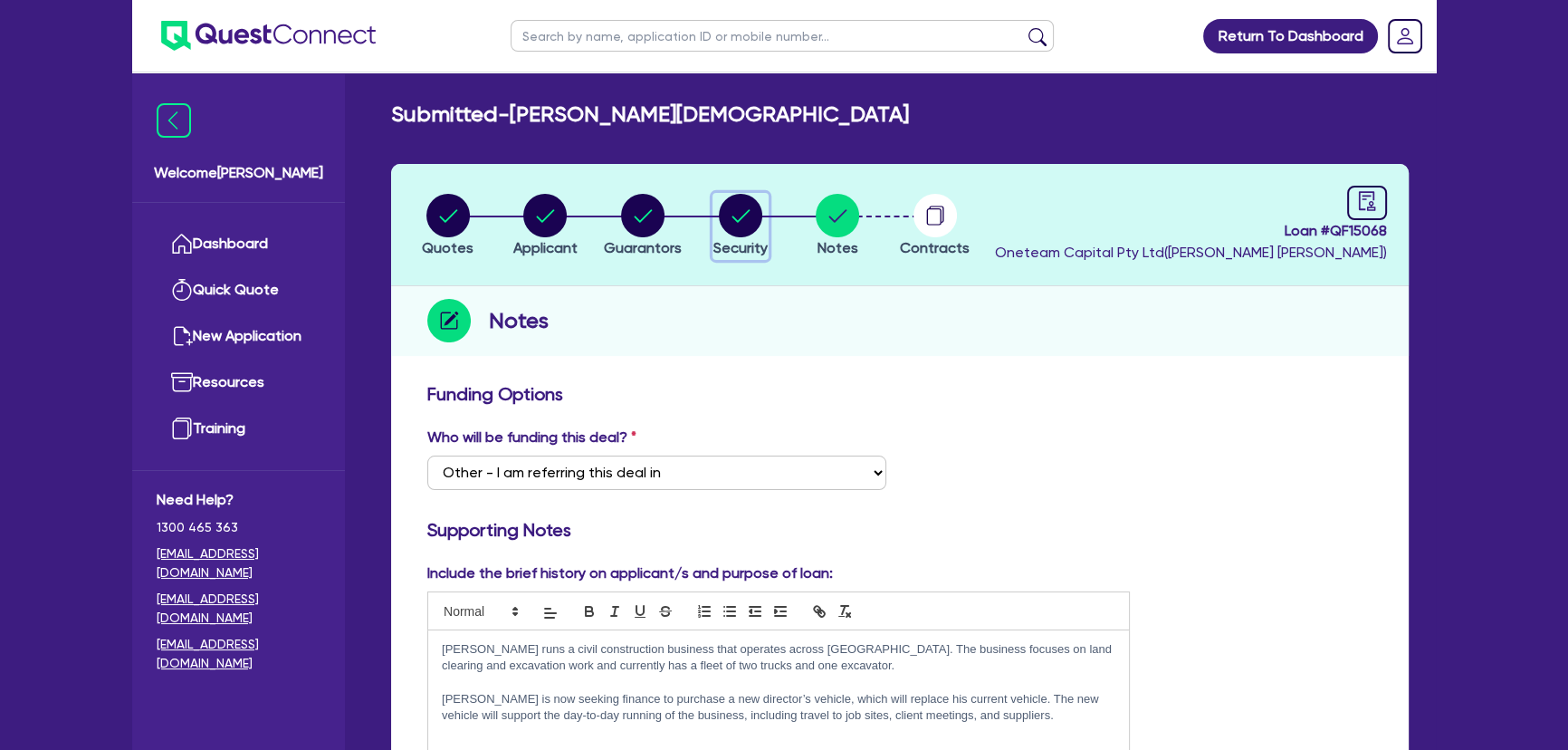
click at [744, 220] on circle "button" at bounding box center [740, 216] width 43 height 43
select select "CARS_AND_LIGHT_TRUCKS"
select select "PASSENGER_VEHICLES"
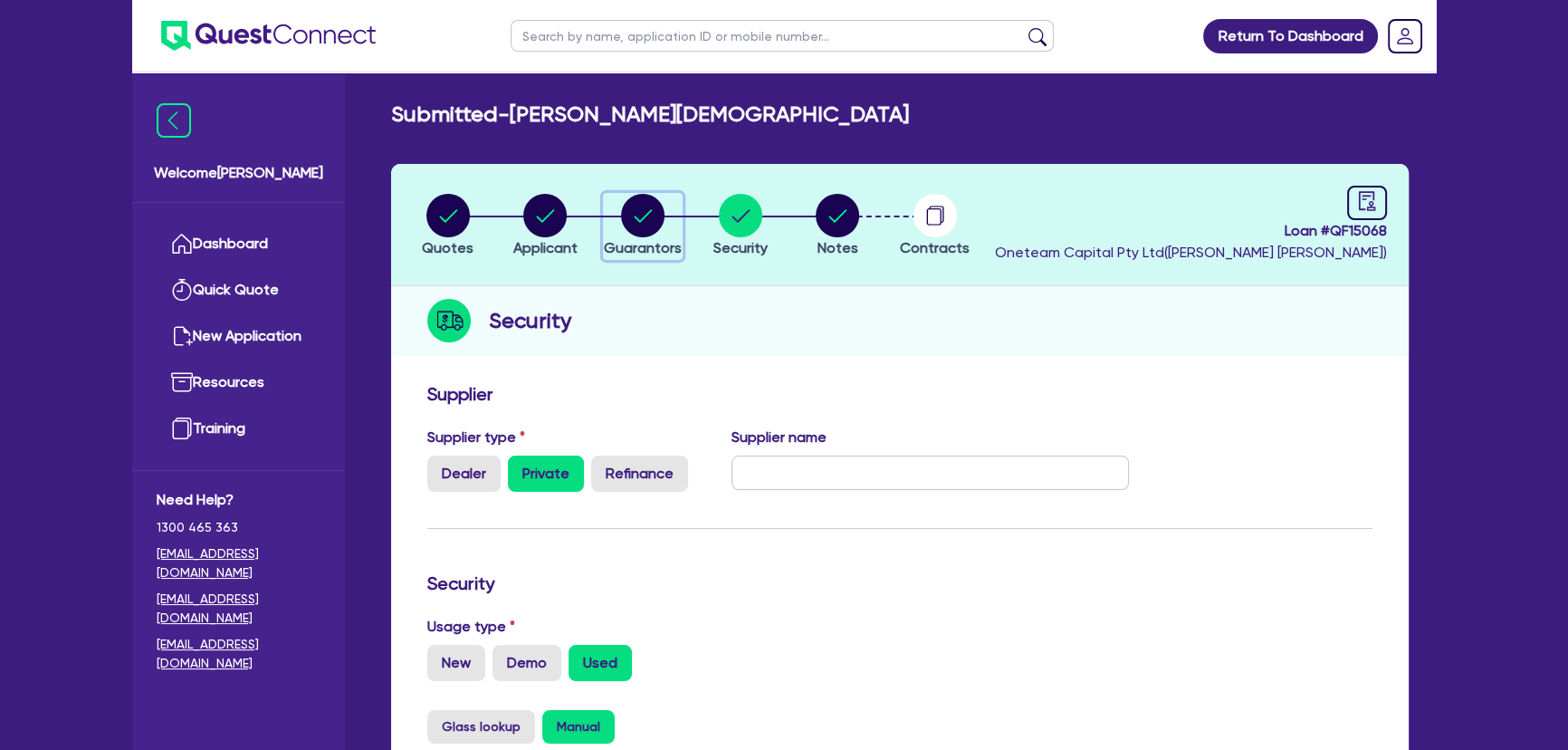
click at [617, 202] on div "button" at bounding box center [642, 216] width 77 height 43
select select "MR"
select select "VIC"
select select "SINGLE"
select select "CASH"
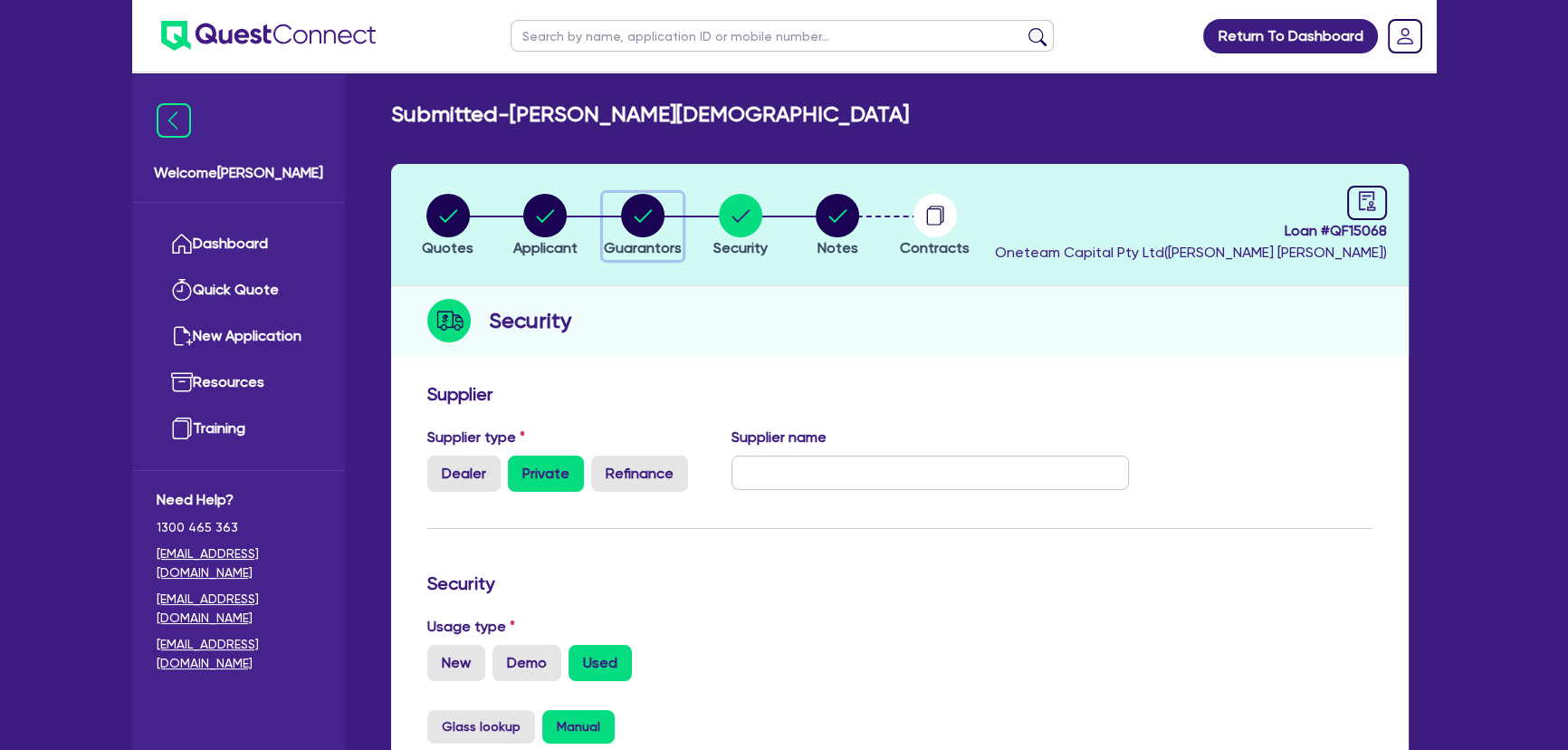
select select "VEHICLE"
select select "HOUSEHOLD_PERSONAL"
select select "TRUCK"
select select "EQUIPMENT"
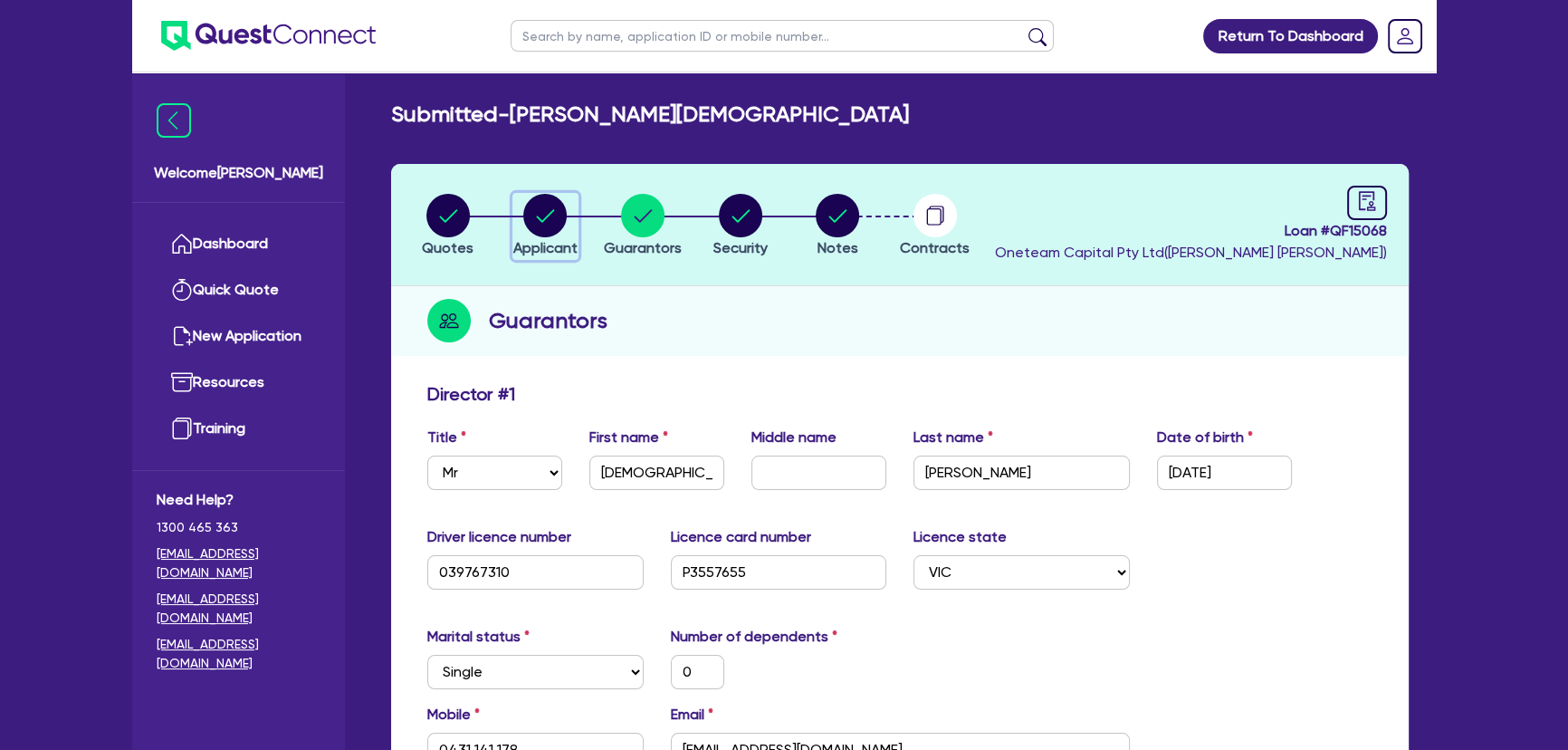
click at [575, 203] on div "button" at bounding box center [546, 216] width 65 height 43
select select "SOLE_TRADER"
select select "BUILDING_CONSTRUCTION"
select select "BUSINESSES_LARGE_CONSTRUCTION_PROJECTS"
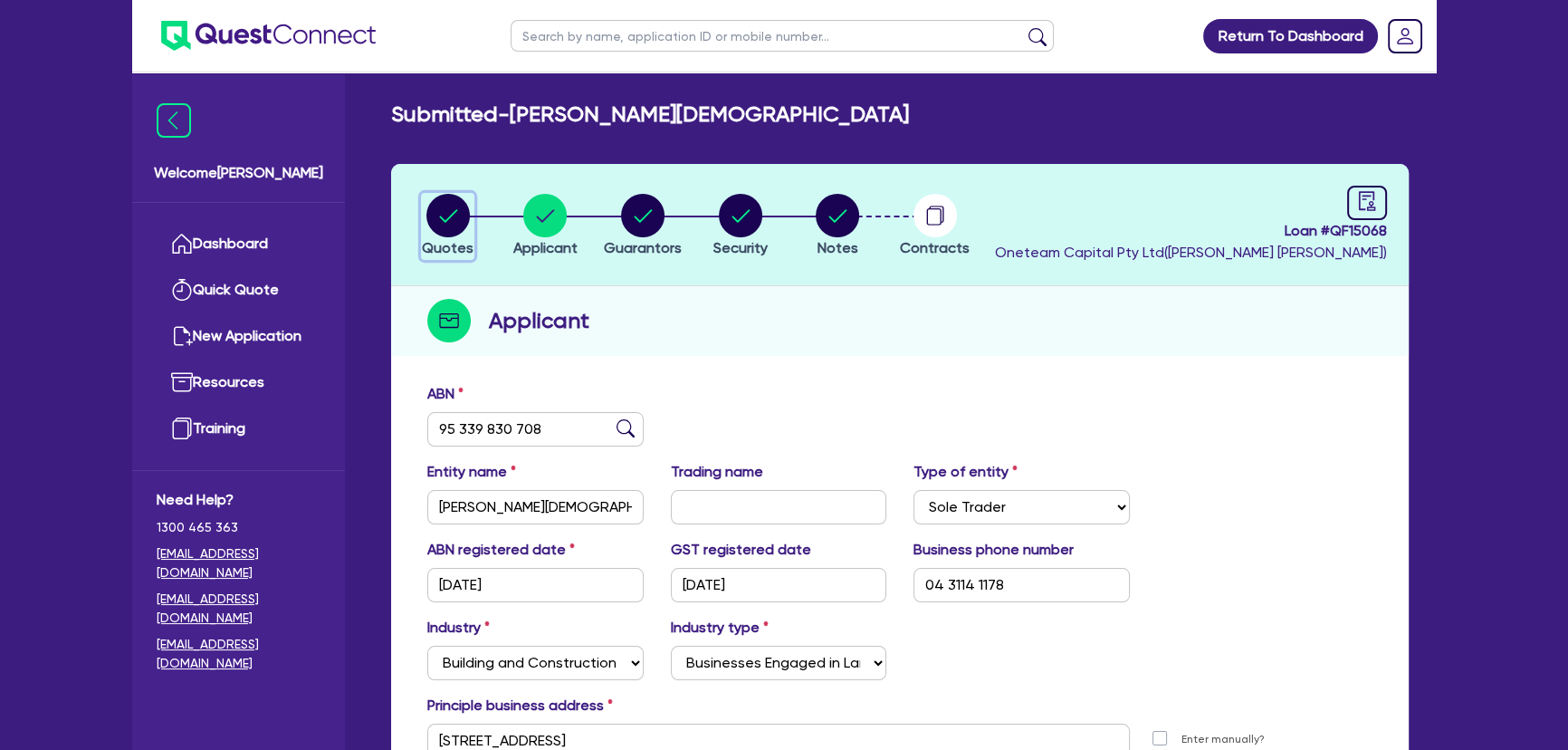
click at [441, 208] on circle "button" at bounding box center [448, 216] width 43 height 43
select select "CARS_AND_LIGHT_TRUCKS"
select select "PASSENGER_VEHICLES"
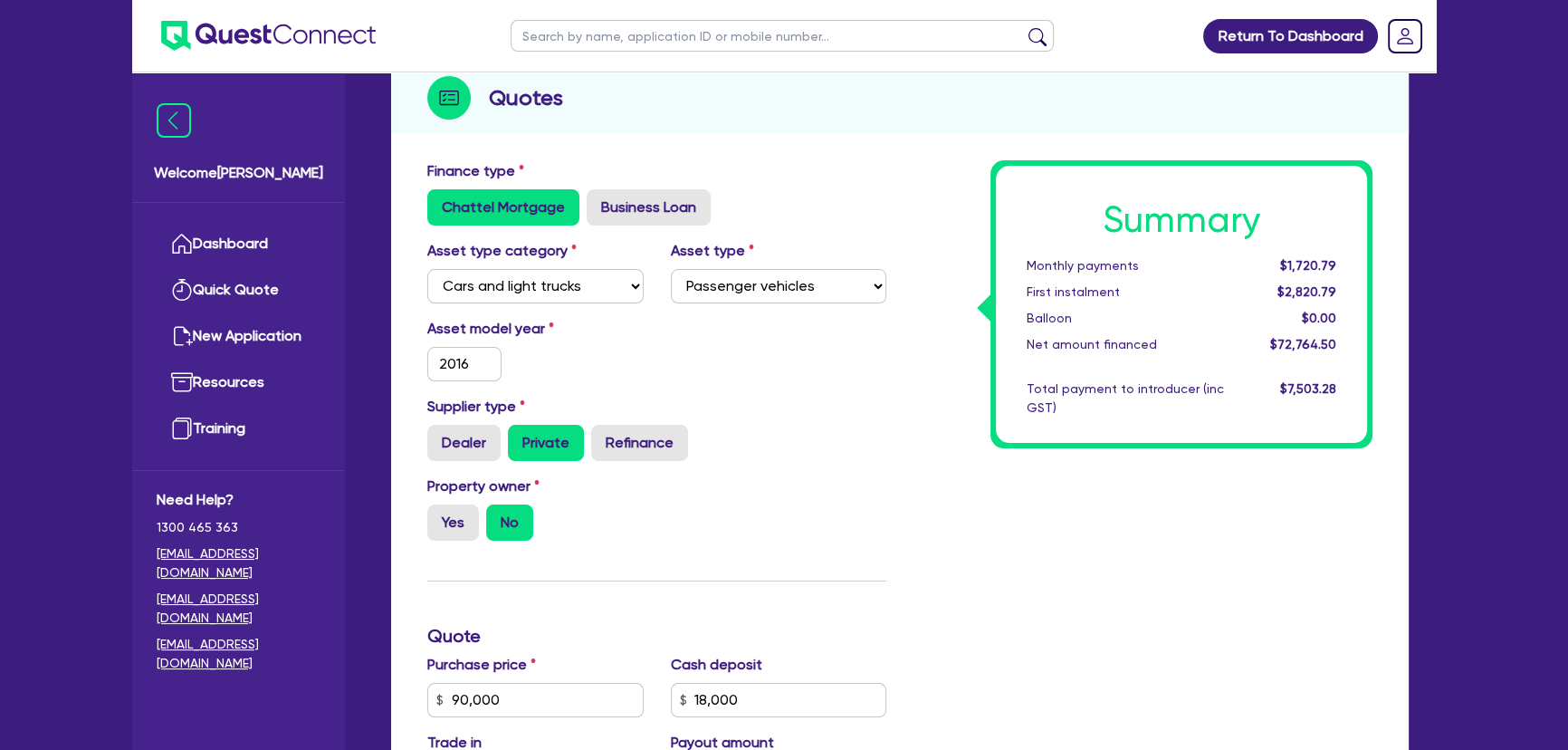
scroll to position [84, 0]
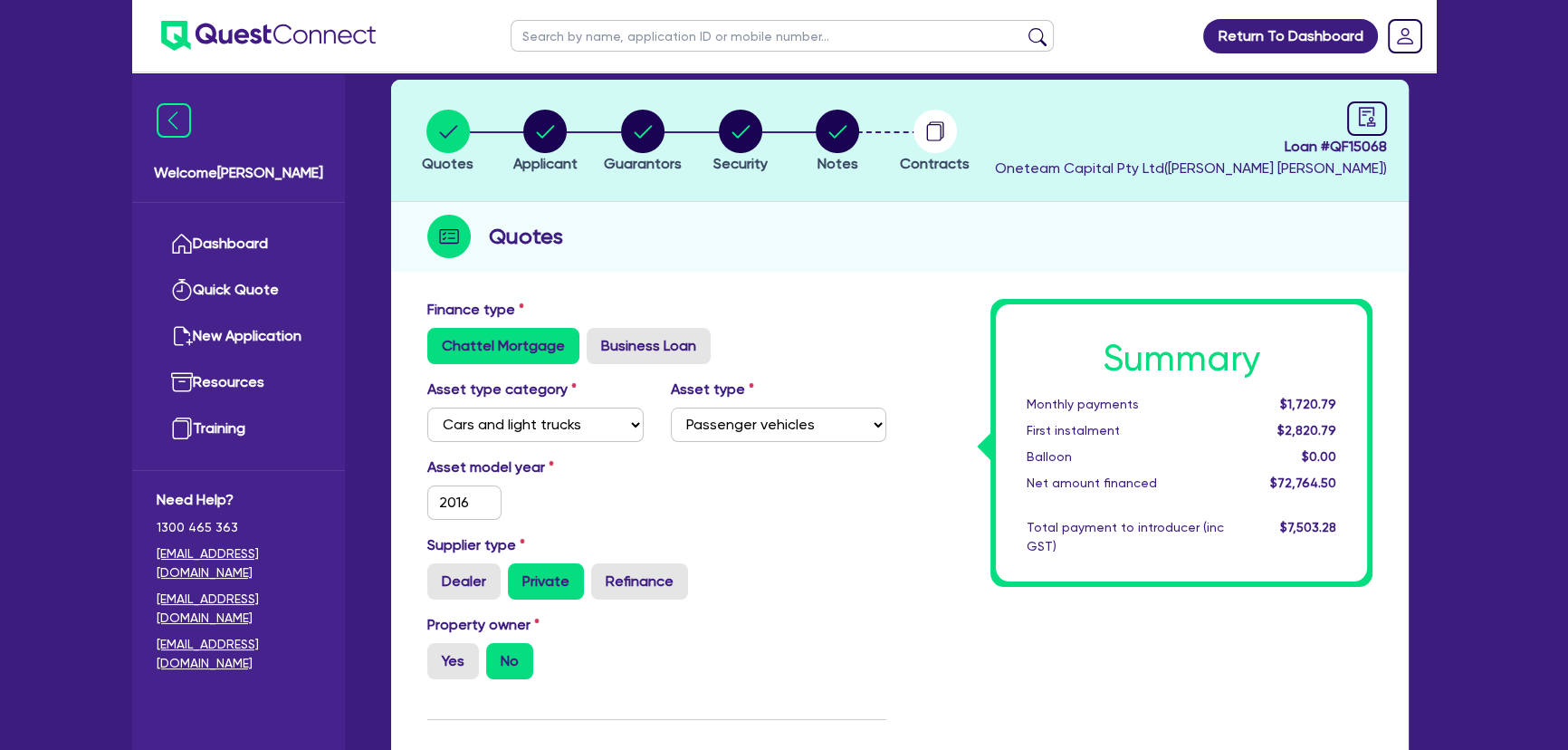
drag, startPoint x: 1207, startPoint y: 83, endPoint x: 1195, endPoint y: 130, distance: 48.5
click at [1200, 123] on header "Quotes Applicant [GEOGRAPHIC_DATA] Security Notes Contracts Loan # QF15068 Onet…" at bounding box center [900, 140] width 1017 height 123
